Goal: Task Accomplishment & Management: Complete application form

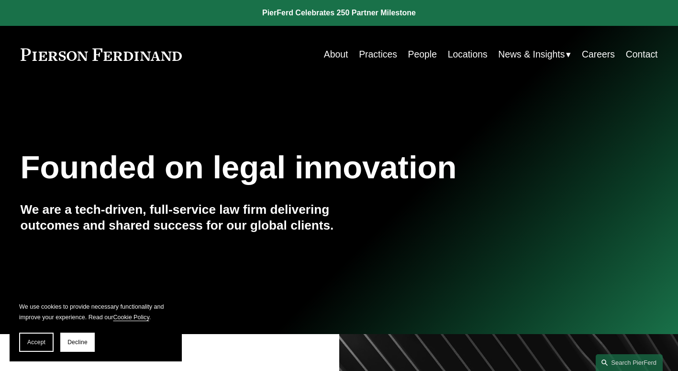
click at [605, 48] on link "Careers" at bounding box center [598, 54] width 33 height 19
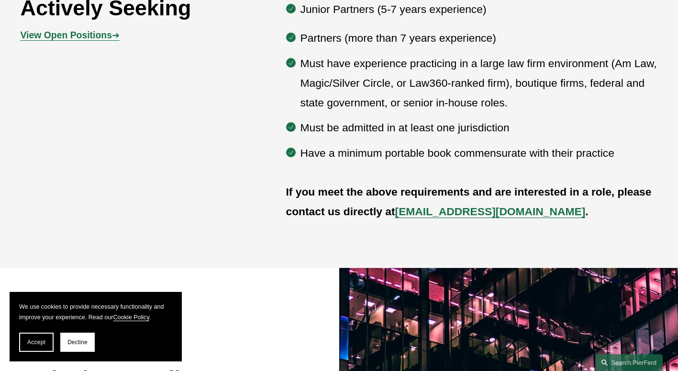
scroll to position [562, 0]
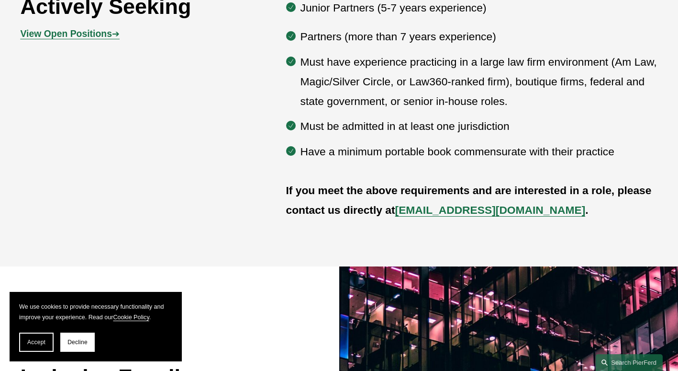
click at [116, 36] on span "View Open Positions ➔" at bounding box center [70, 33] width 99 height 11
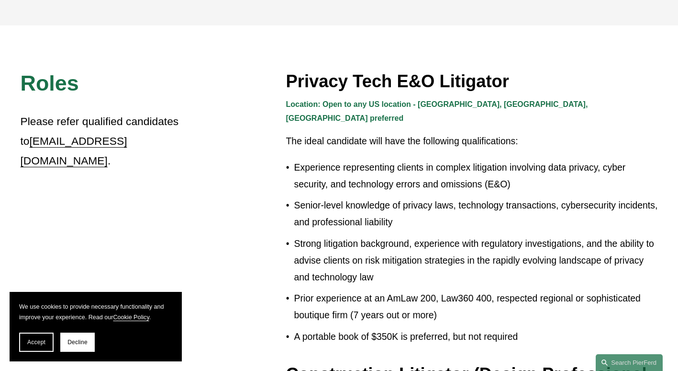
scroll to position [234, 0]
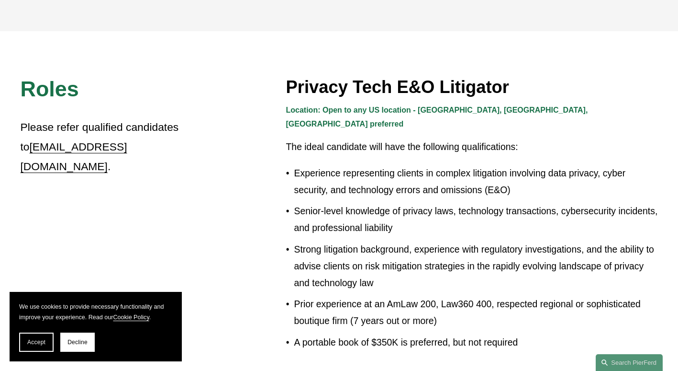
drag, startPoint x: 364, startPoint y: 131, endPoint x: 337, endPoint y: 167, distance: 45.1
click at [337, 167] on p "Experience representing clients in complex litigation involving data privacy, c…" at bounding box center [476, 182] width 364 height 34
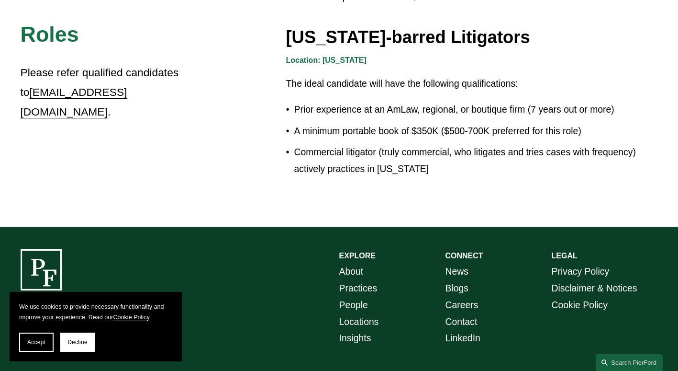
scroll to position [1731, 0]
